Goal: Task Accomplishment & Management: Use online tool/utility

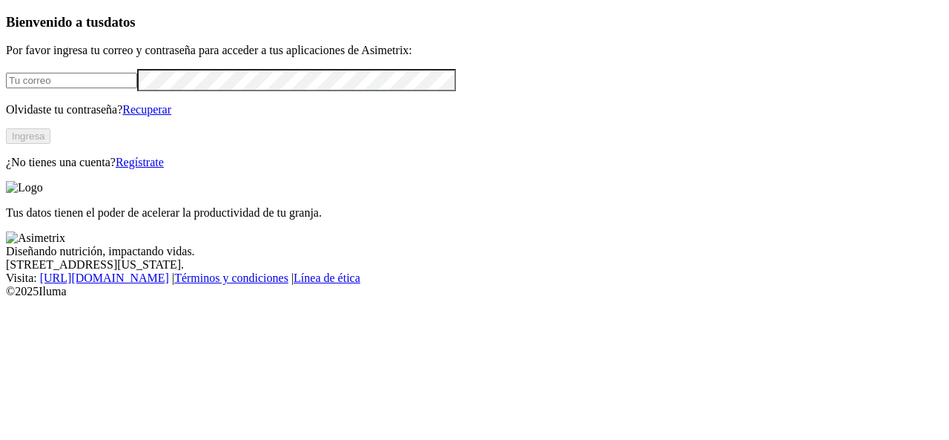
type input "[EMAIL_ADDRESS][DOMAIN_NAME]"
click at [50, 144] on button "Ingresa" at bounding box center [28, 136] width 44 height 16
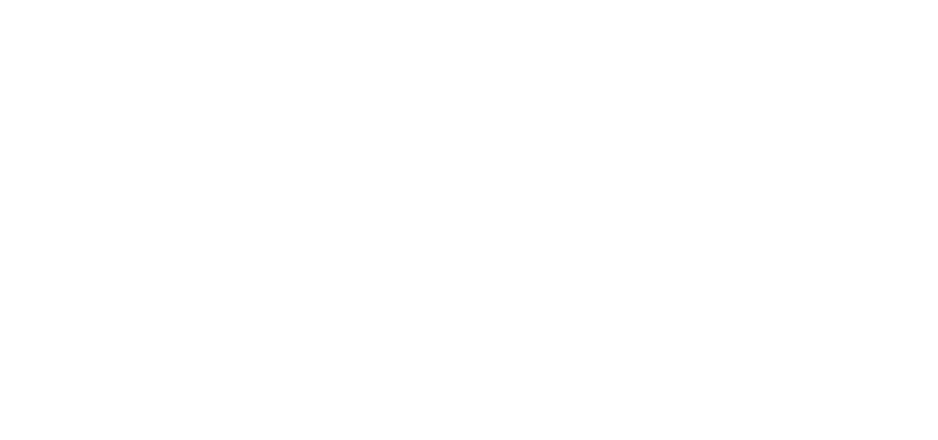
scroll to position [122, 0]
